Goal: Connect with others: Connect with others

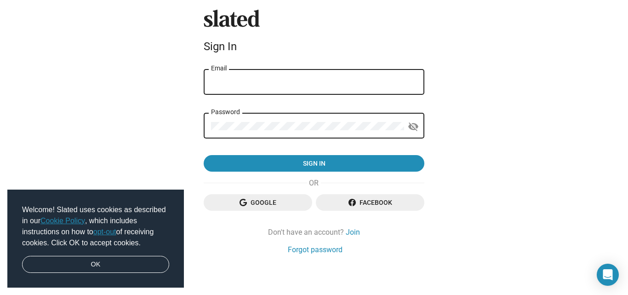
scroll to position [11, 0]
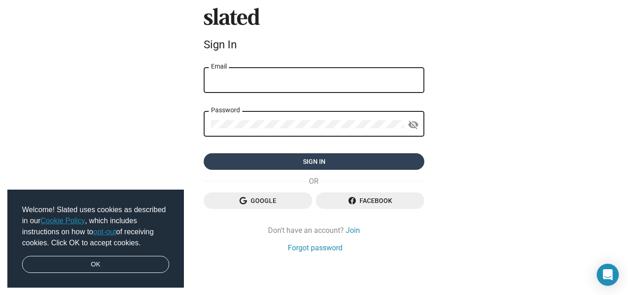
type input "babudolly@gmail.com"
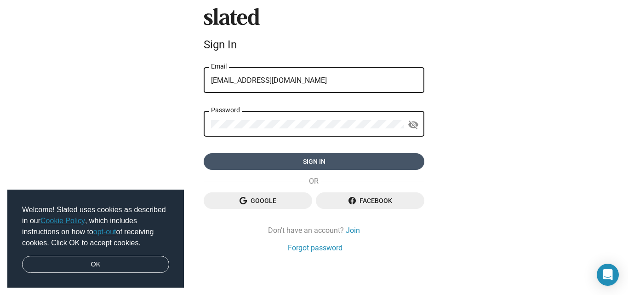
click at [316, 161] on span "Sign in" at bounding box center [314, 161] width 206 height 17
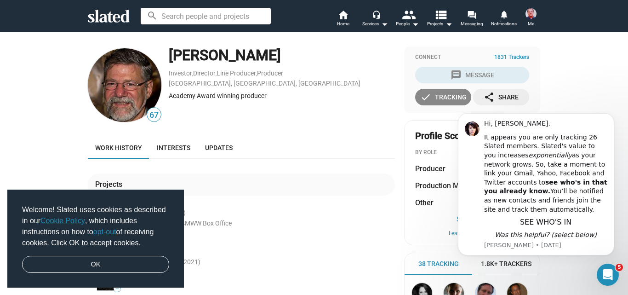
click at [449, 98] on div "check Tracking" at bounding box center [443, 97] width 46 height 17
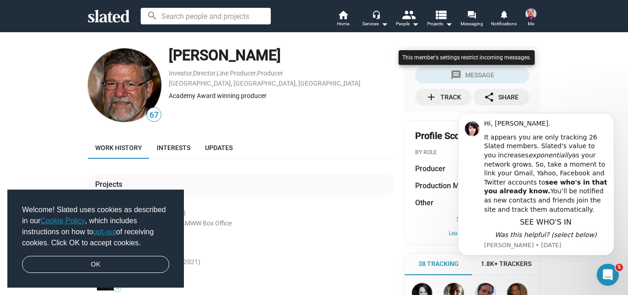
click at [468, 73] on div at bounding box center [466, 67] width 141 height 38
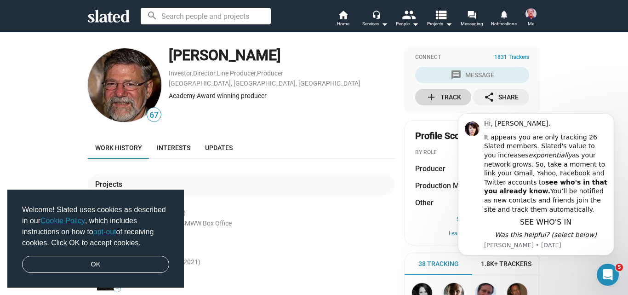
click at [442, 95] on div "add Track" at bounding box center [443, 97] width 35 height 17
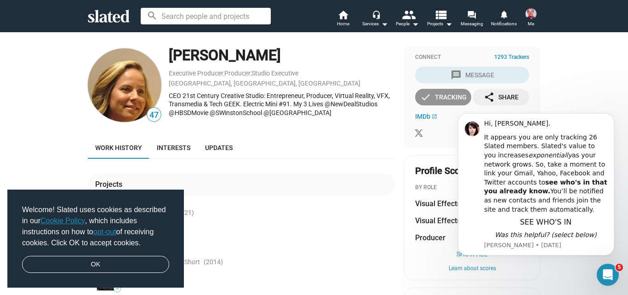
click at [441, 92] on div "check Tracking" at bounding box center [443, 97] width 46 height 17
